Goal: Check status: Check status

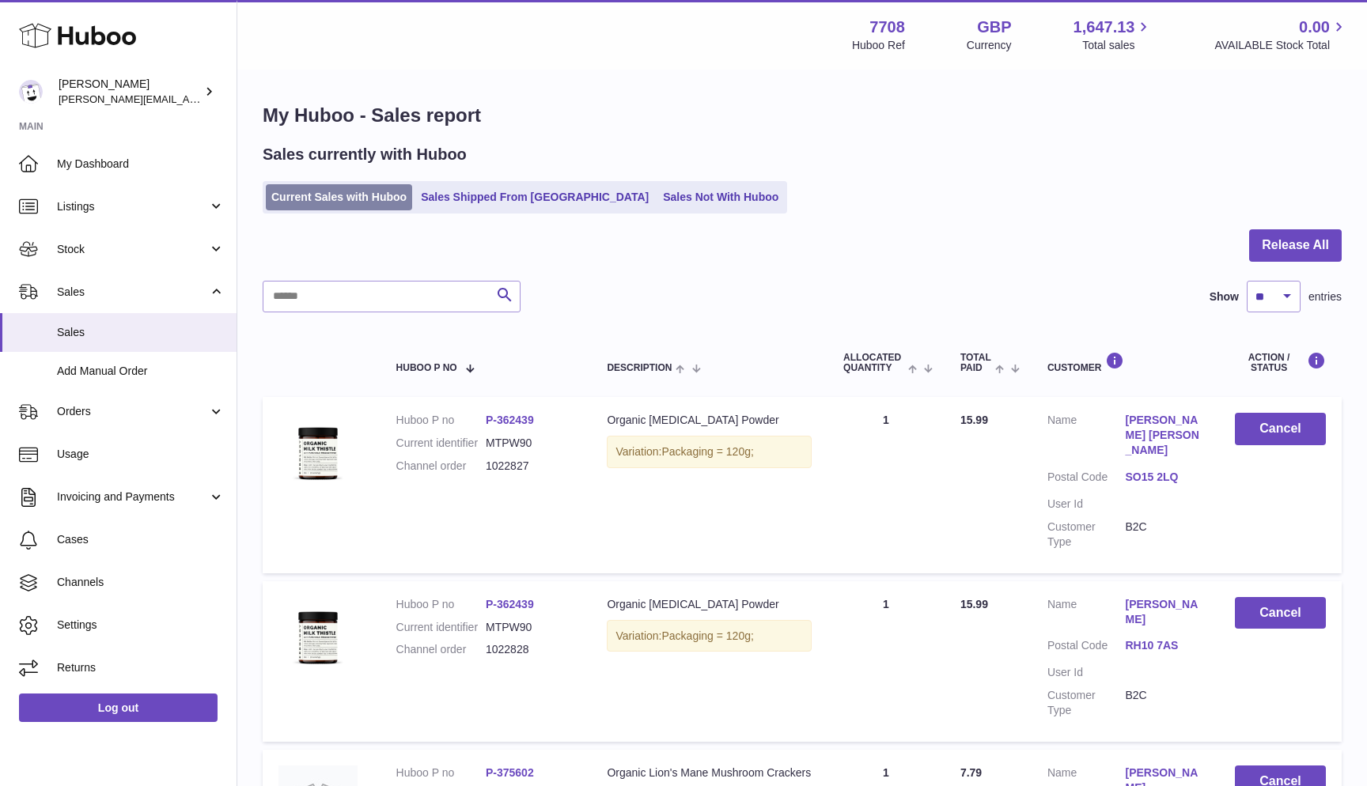
click at [284, 187] on link "Current Sales with Huboo" at bounding box center [339, 197] width 146 height 26
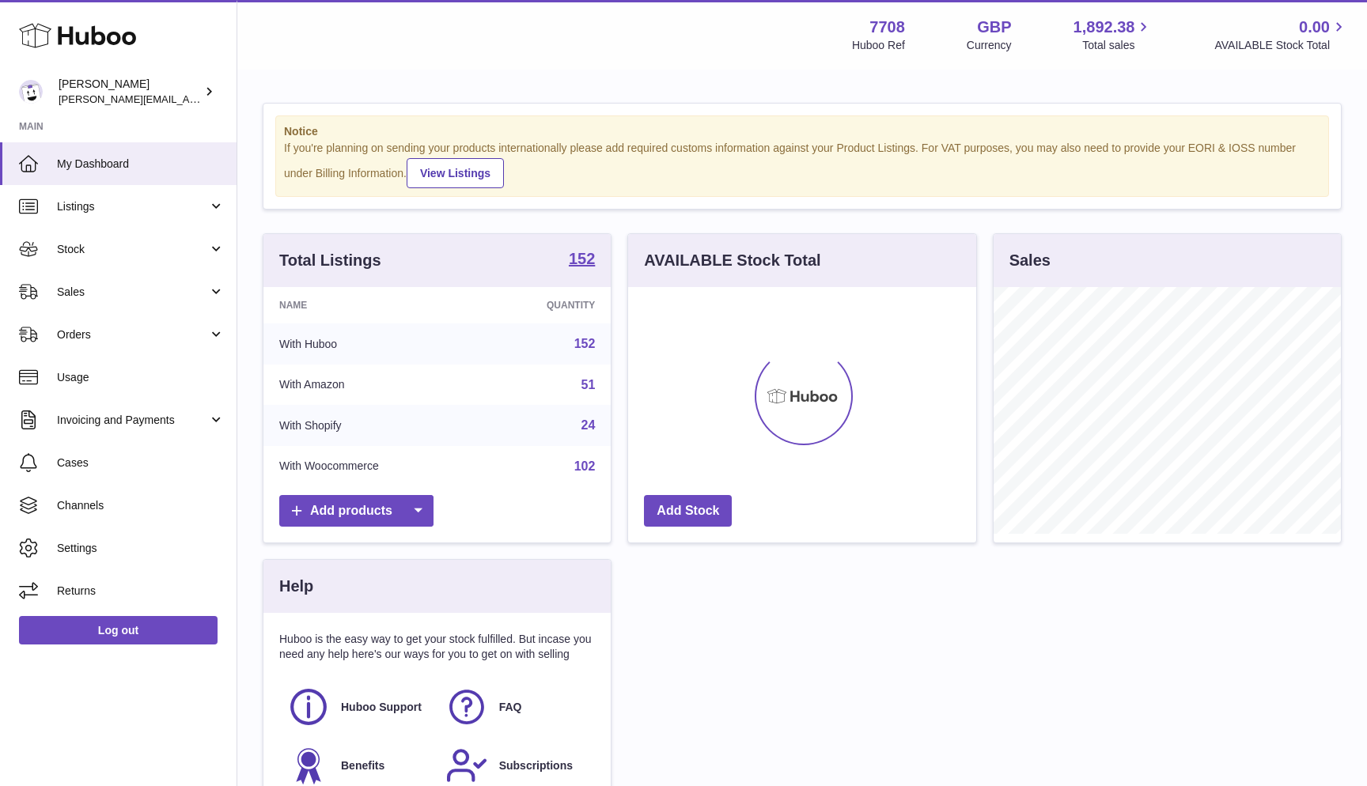
scroll to position [247, 348]
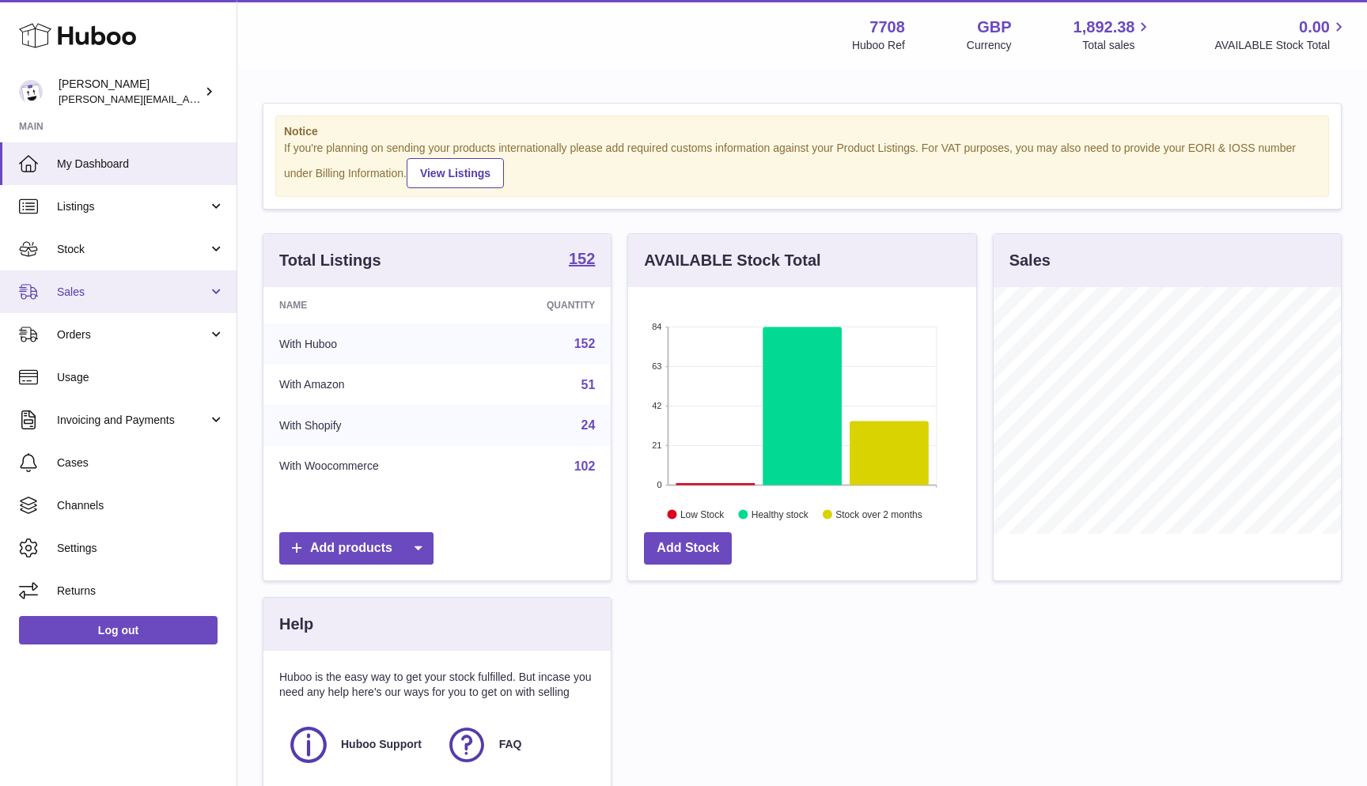
click at [90, 285] on span "Sales" at bounding box center [132, 292] width 151 height 15
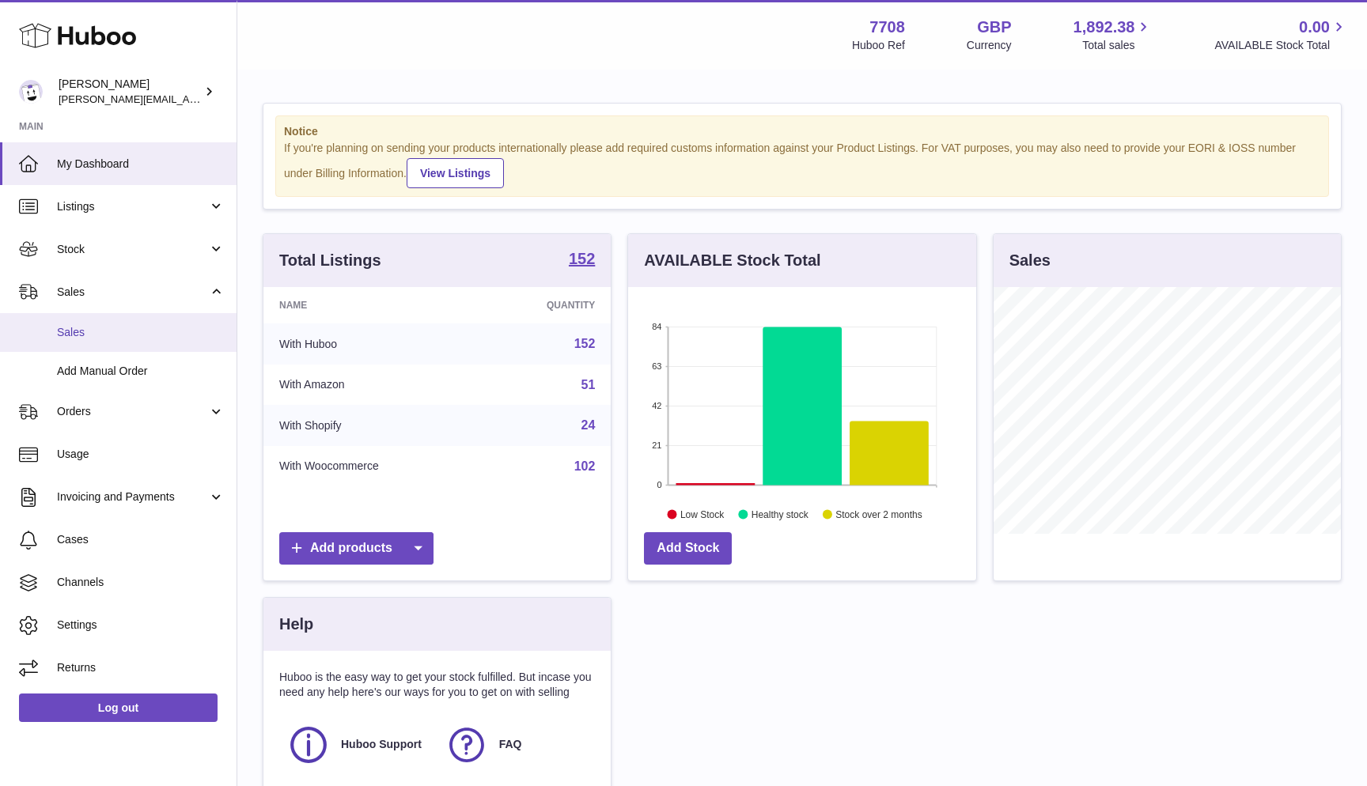
click at [88, 341] on link "Sales" at bounding box center [118, 332] width 237 height 39
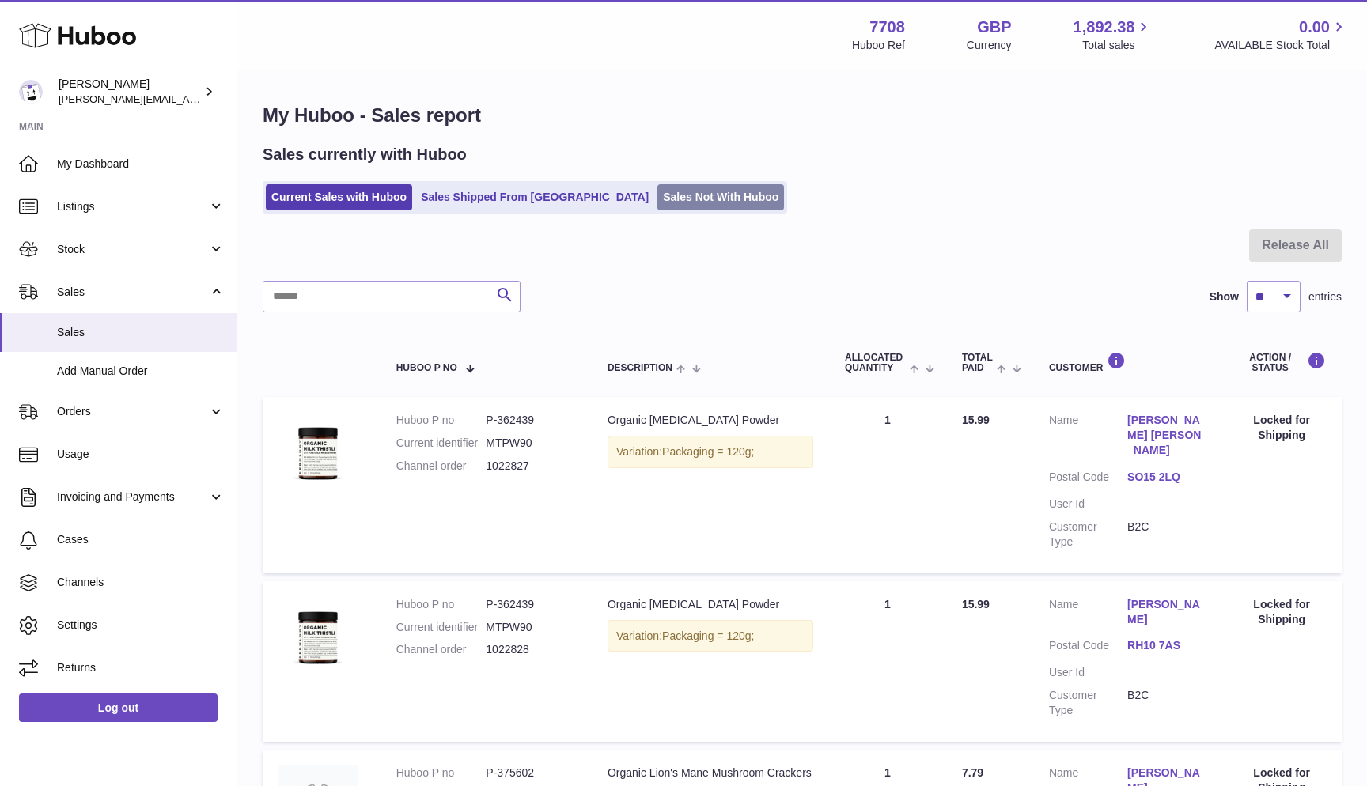
click at [657, 201] on link "Sales Not With Huboo" at bounding box center [720, 197] width 127 height 26
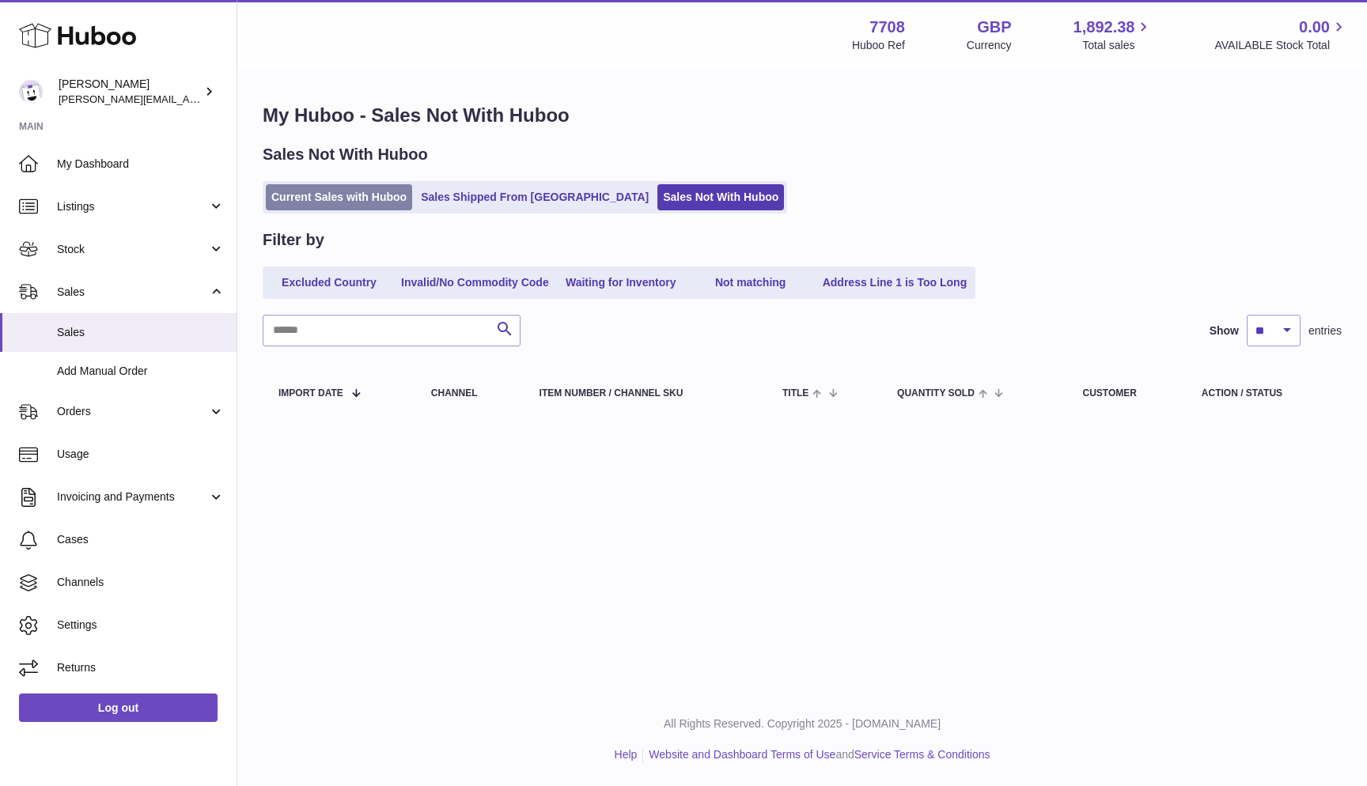
click at [283, 199] on link "Current Sales with Huboo" at bounding box center [339, 197] width 146 height 26
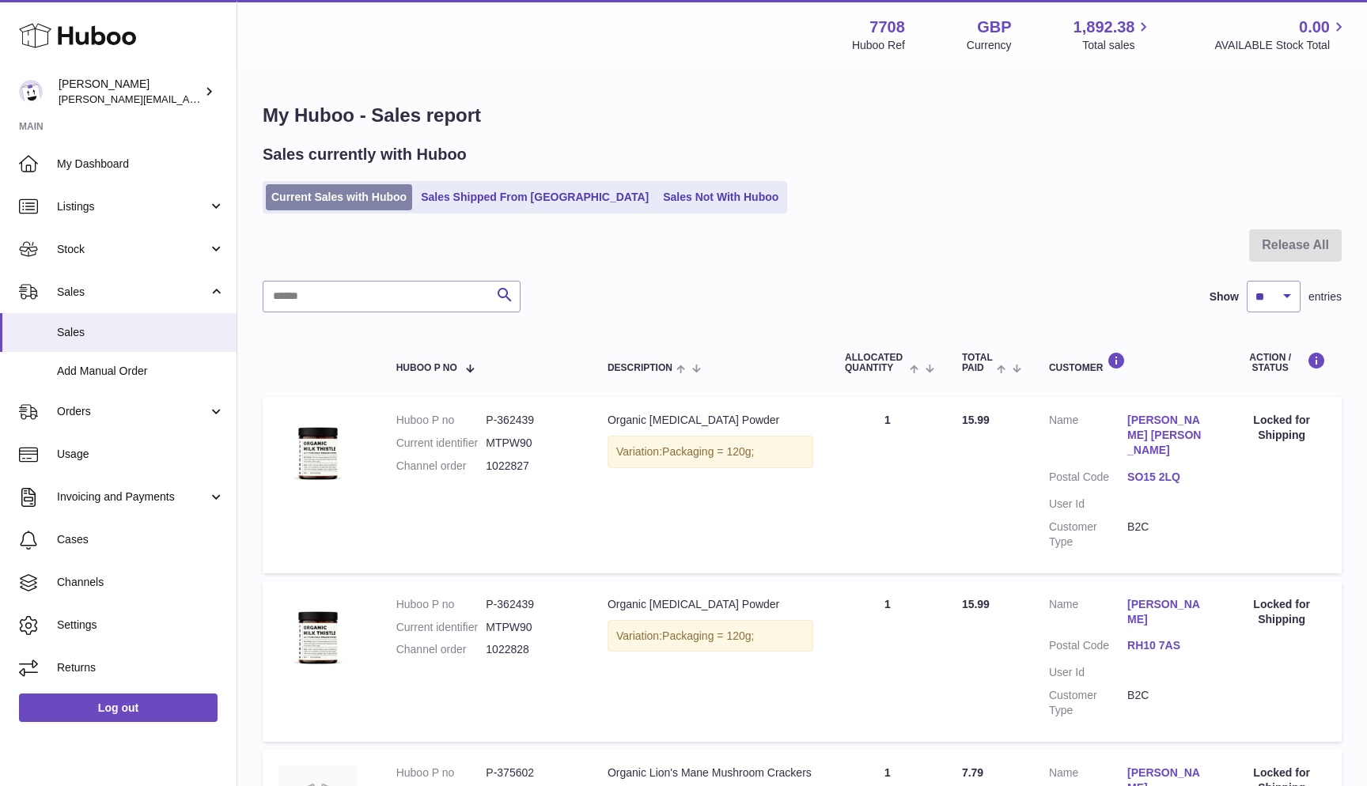
click at [273, 195] on link "Current Sales with Huboo" at bounding box center [339, 197] width 146 height 26
click at [286, 195] on link "Current Sales with Huboo" at bounding box center [339, 197] width 146 height 26
